Goal: Information Seeking & Learning: Learn about a topic

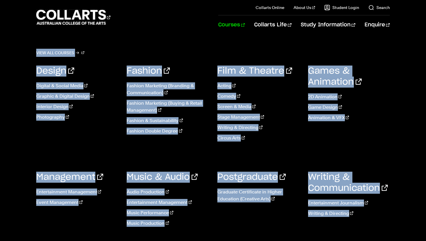
drag, startPoint x: 261, startPoint y: 26, endPoint x: 242, endPoint y: 28, distance: 18.6
click at [242, 28] on ul "Courses View all courses Design Digital & Social Media Graphic & Digital Design…" at bounding box center [304, 24] width 172 height 19
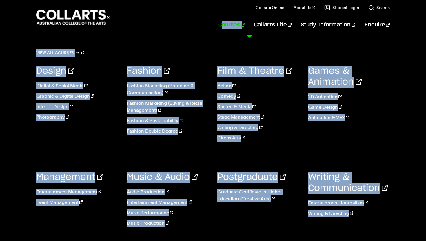
click at [245, 26] on link "Courses" at bounding box center [231, 24] width 26 height 19
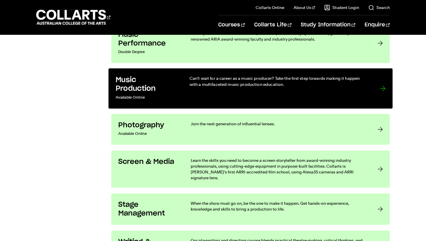
scroll to position [1049, 0]
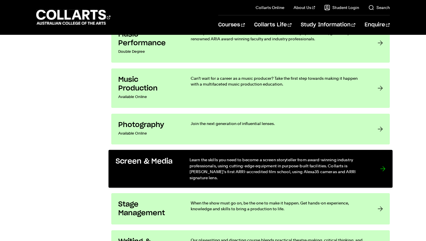
click at [143, 160] on h3 "Screen & Media" at bounding box center [147, 161] width 62 height 9
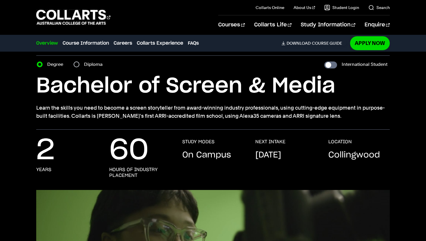
scroll to position [30, 0]
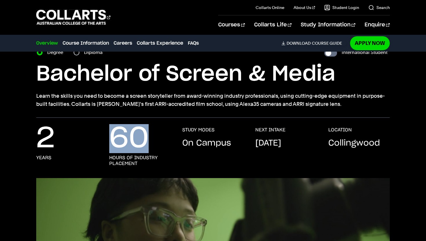
drag, startPoint x: 110, startPoint y: 136, endPoint x: 154, endPoint y: 137, distance: 44.4
click at [154, 137] on div "60 hours of industry placement" at bounding box center [139, 146] width 61 height 39
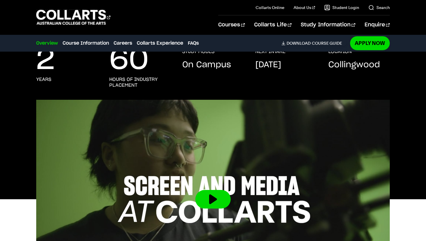
scroll to position [0, 0]
